Goal: Task Accomplishment & Management: Manage account settings

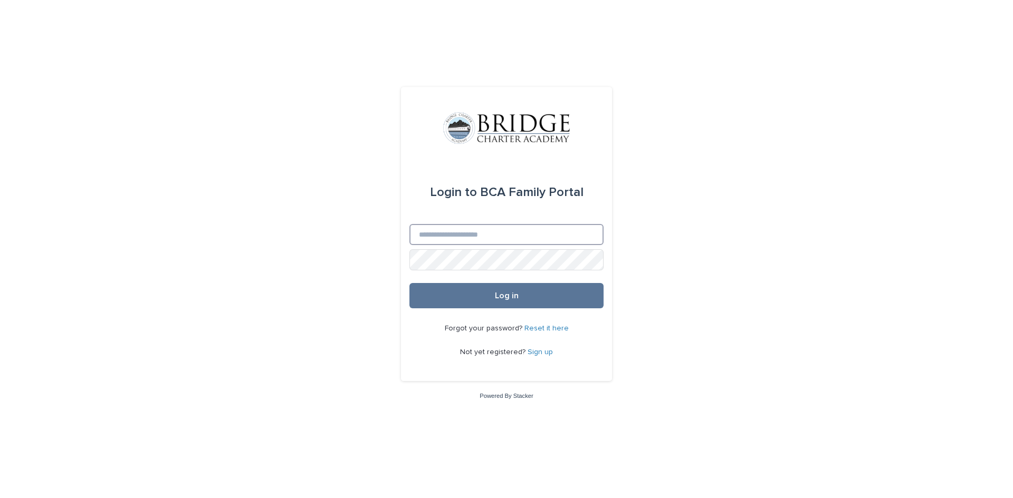
click at [452, 225] on input "Email" at bounding box center [506, 234] width 194 height 21
click at [383, 159] on div "Login to BCA Family Portal Email Password Log in Forgot your password? Reset it…" at bounding box center [506, 249] width 1013 height 498
drag, startPoint x: 383, startPoint y: 159, endPoint x: 458, endPoint y: 240, distance: 110.1
click at [458, 240] on div "Login to BCA Family Portal Email Password Log in Forgot your password? Reset it…" at bounding box center [506, 249] width 1013 height 498
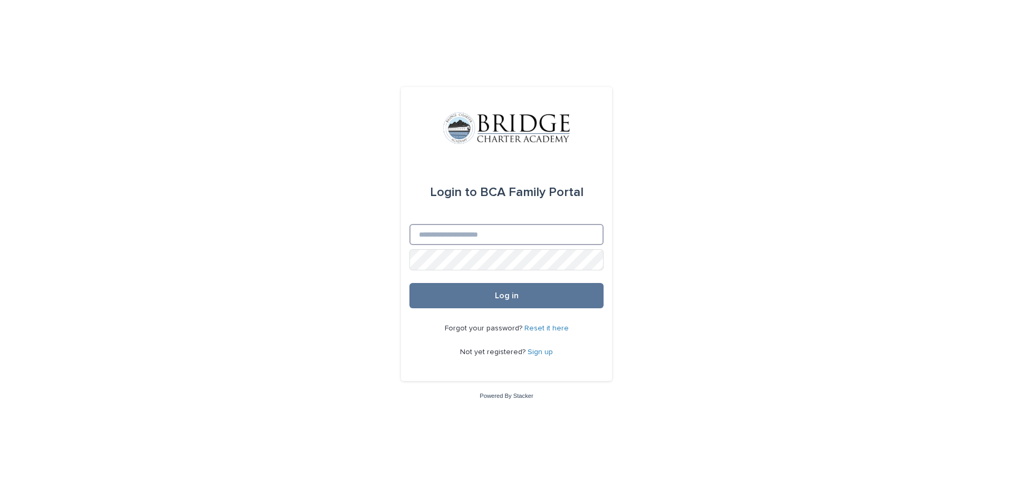
click at [458, 240] on input "Email" at bounding box center [506, 234] width 194 height 21
click at [293, 155] on div "Login to BCA Family Portal Email Password Log in Forgot your password? Reset it…" at bounding box center [506, 249] width 1013 height 498
click at [470, 230] on input "Email" at bounding box center [506, 234] width 194 height 21
